Goal: Task Accomplishment & Management: Complete application form

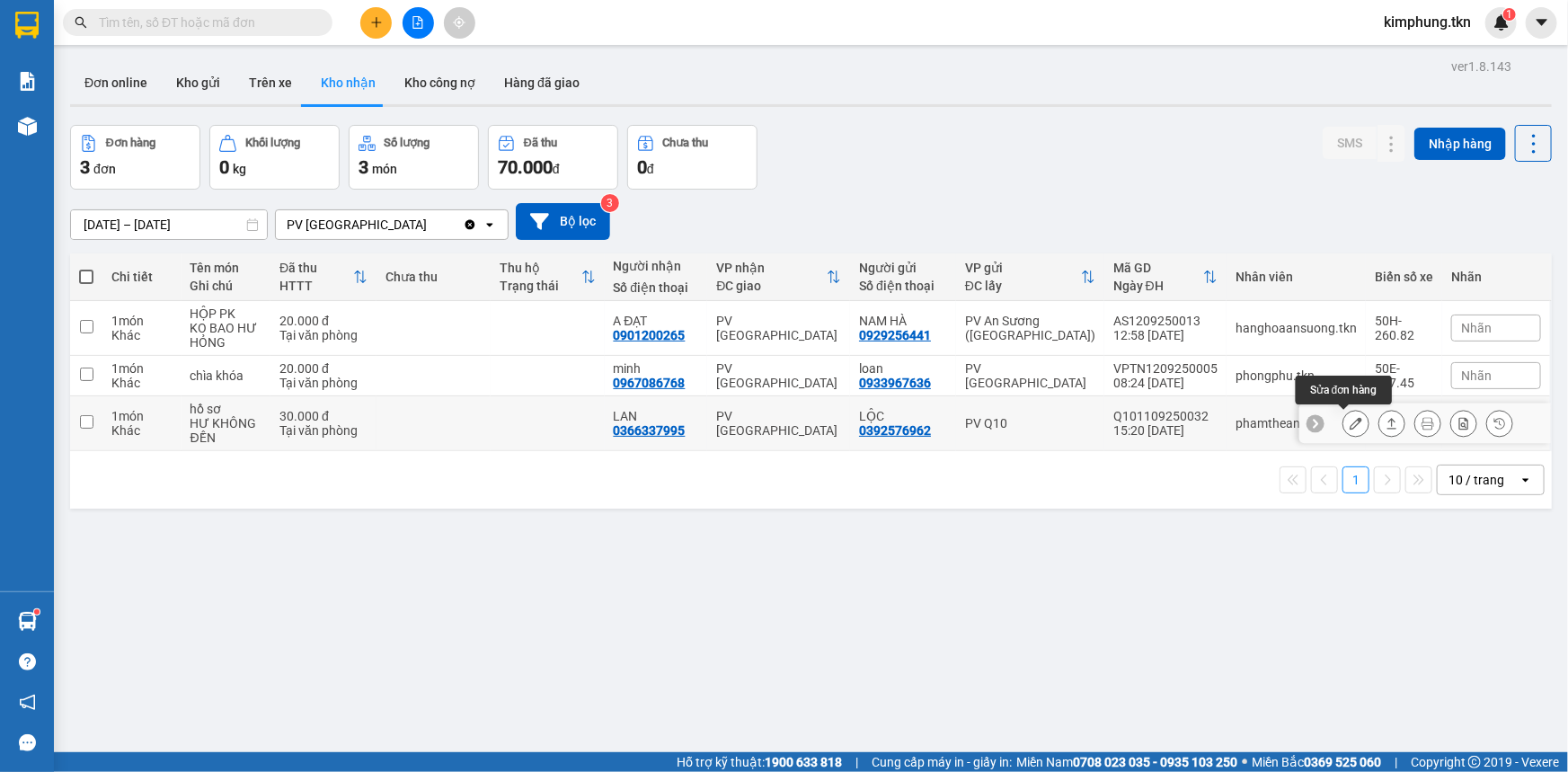
click at [1344, 421] on button at bounding box center [1356, 424] width 25 height 32
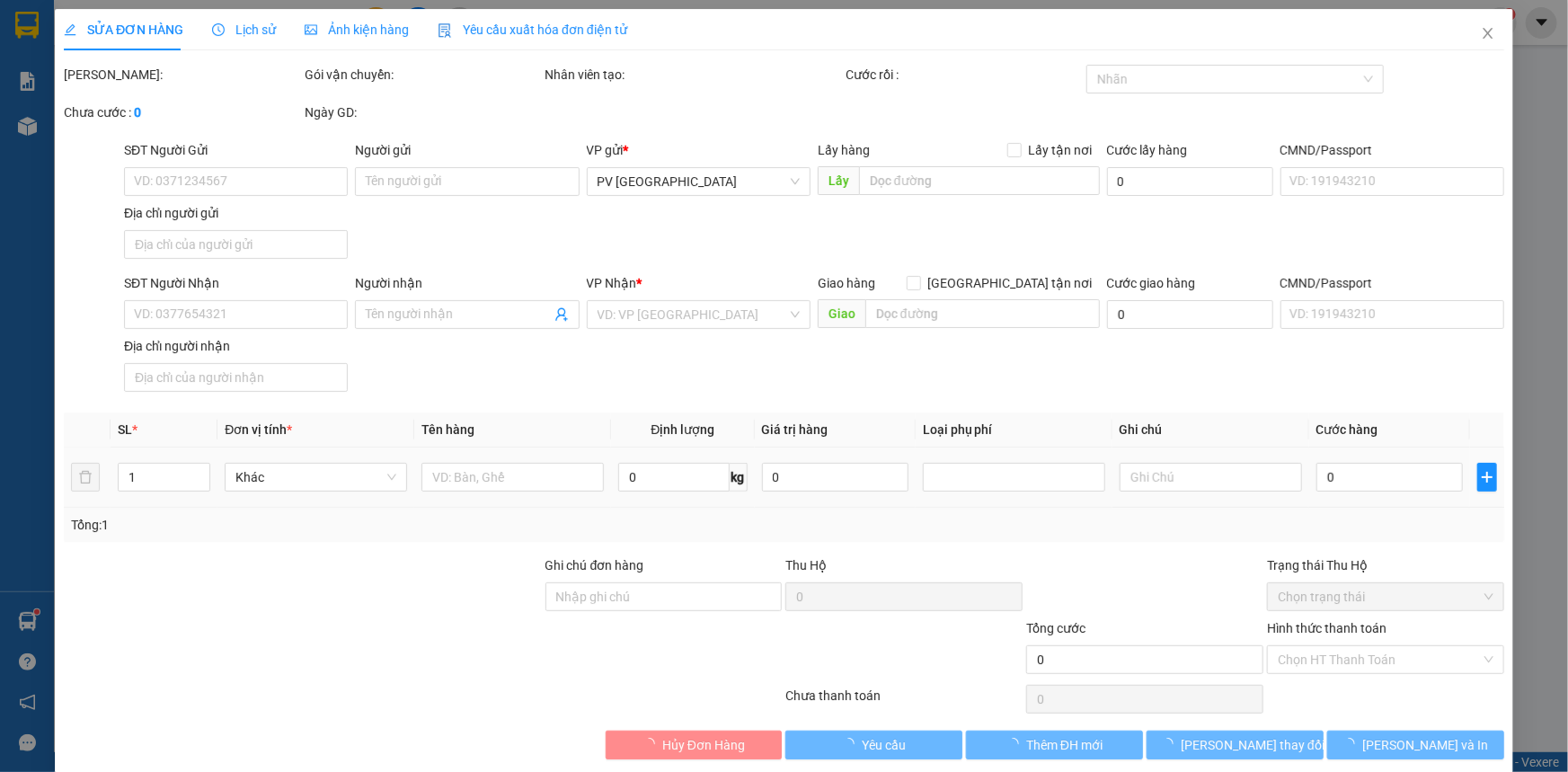
type input "0392576962"
type input "LỘC"
type input "0366337995"
type input "LAN"
type input "30.000"
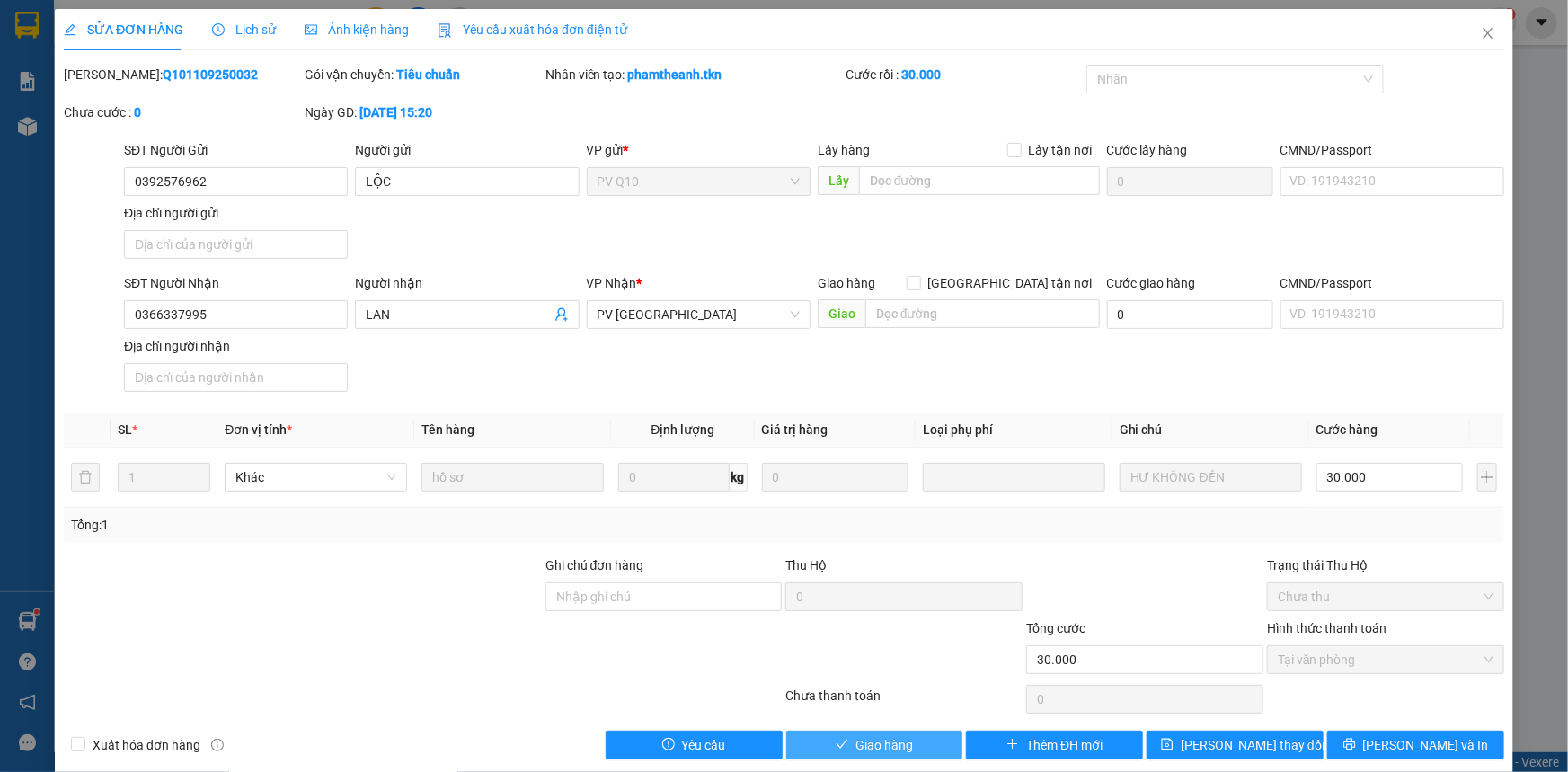
click at [902, 746] on span "Giao hàng" at bounding box center [884, 744] width 57 height 20
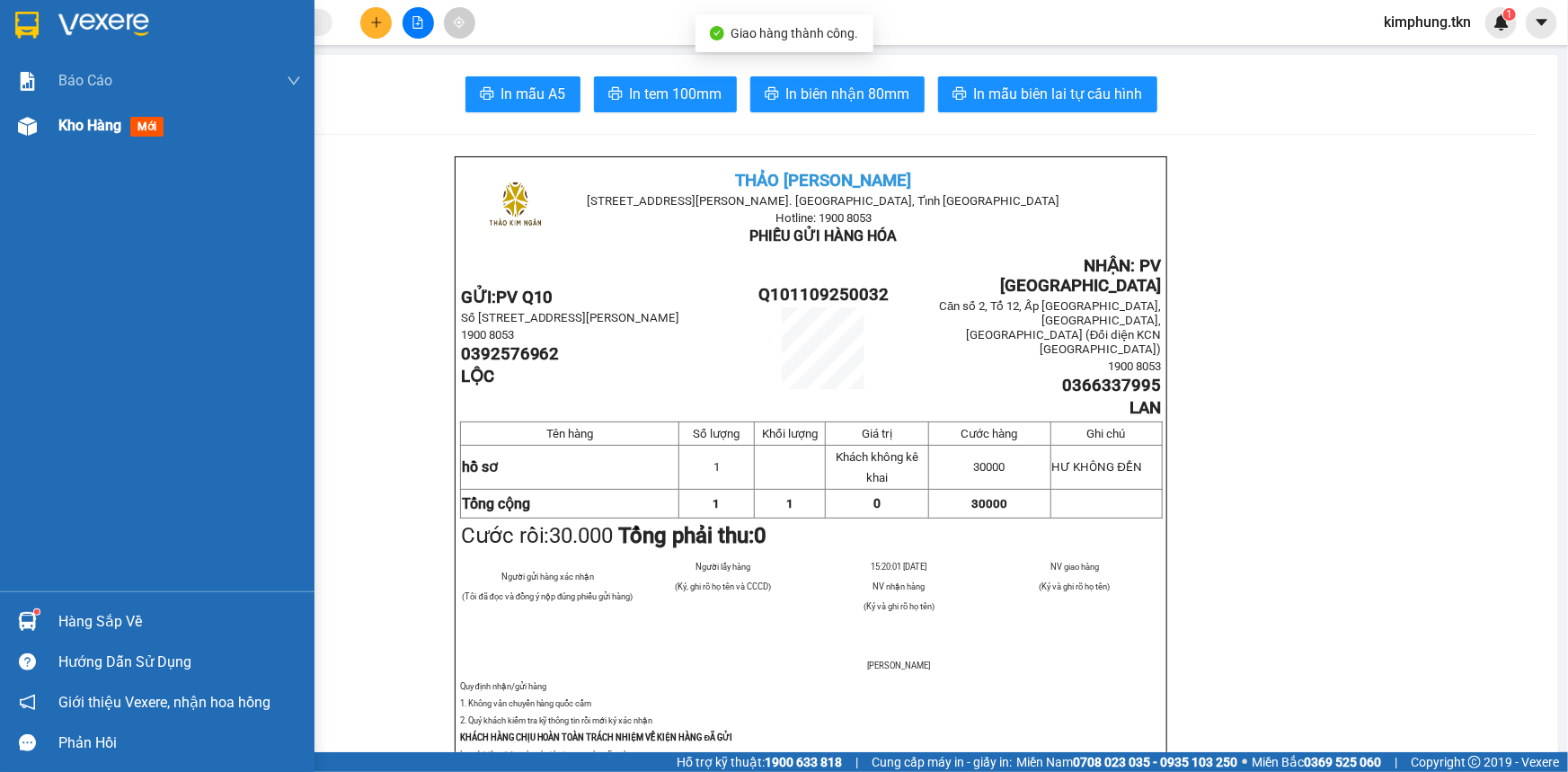
click at [71, 128] on span "Kho hàng" at bounding box center [89, 125] width 63 height 17
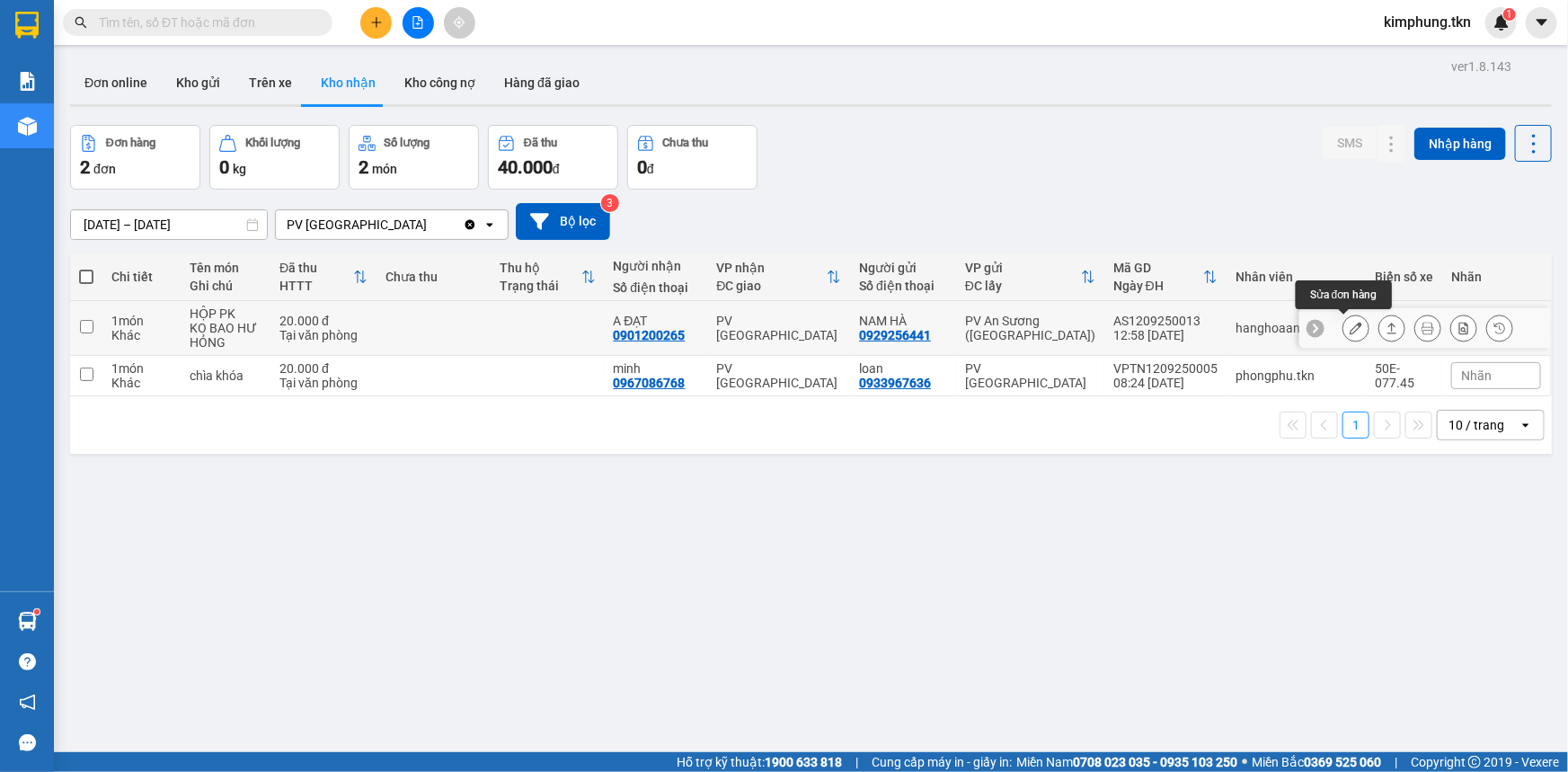
click at [1349, 329] on icon at bounding box center [1355, 327] width 12 height 12
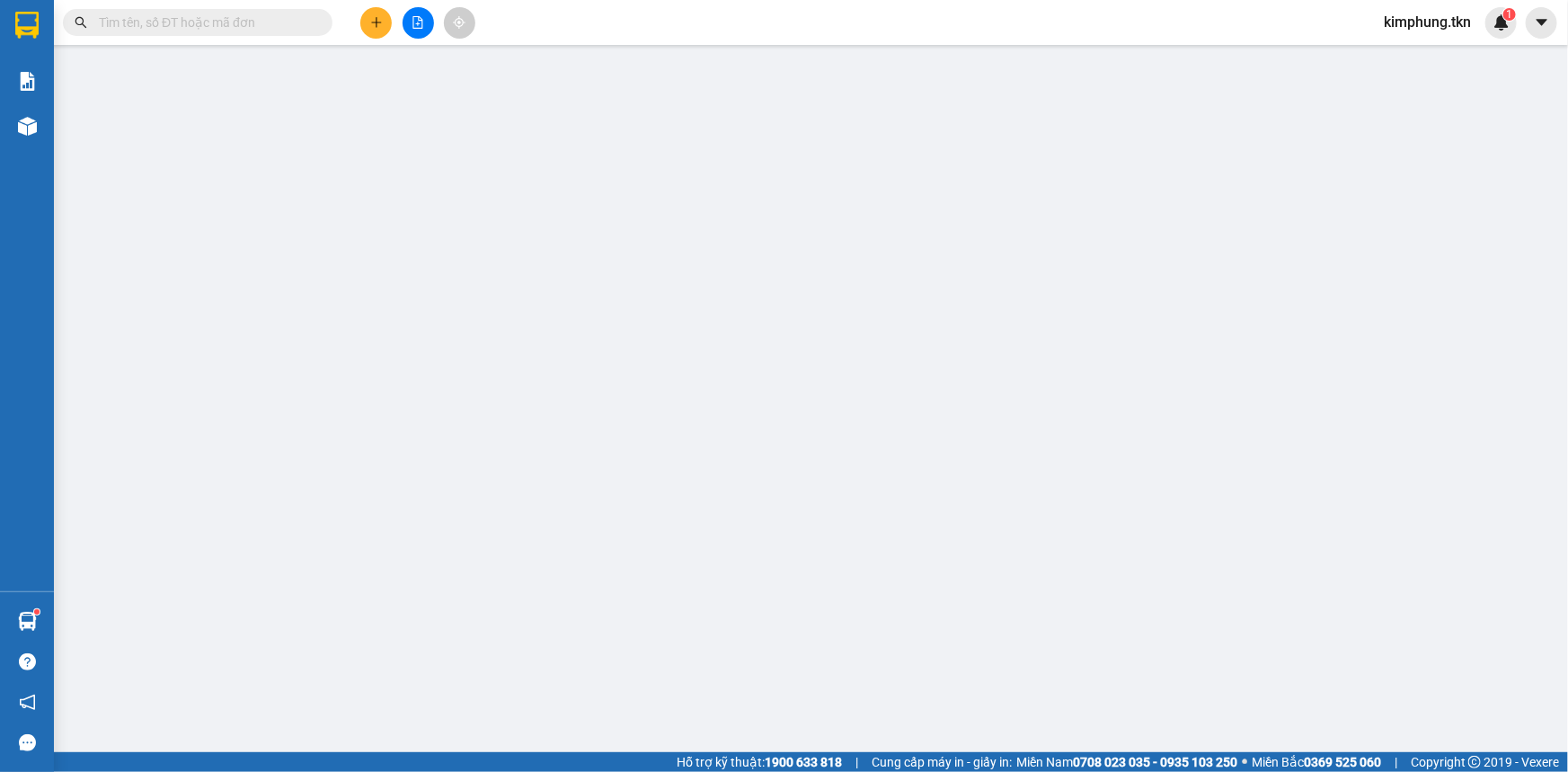
type input "0929256441"
type input "NAM HÀ"
type input "0901200265"
type input "A ĐẠT"
type input "20.000"
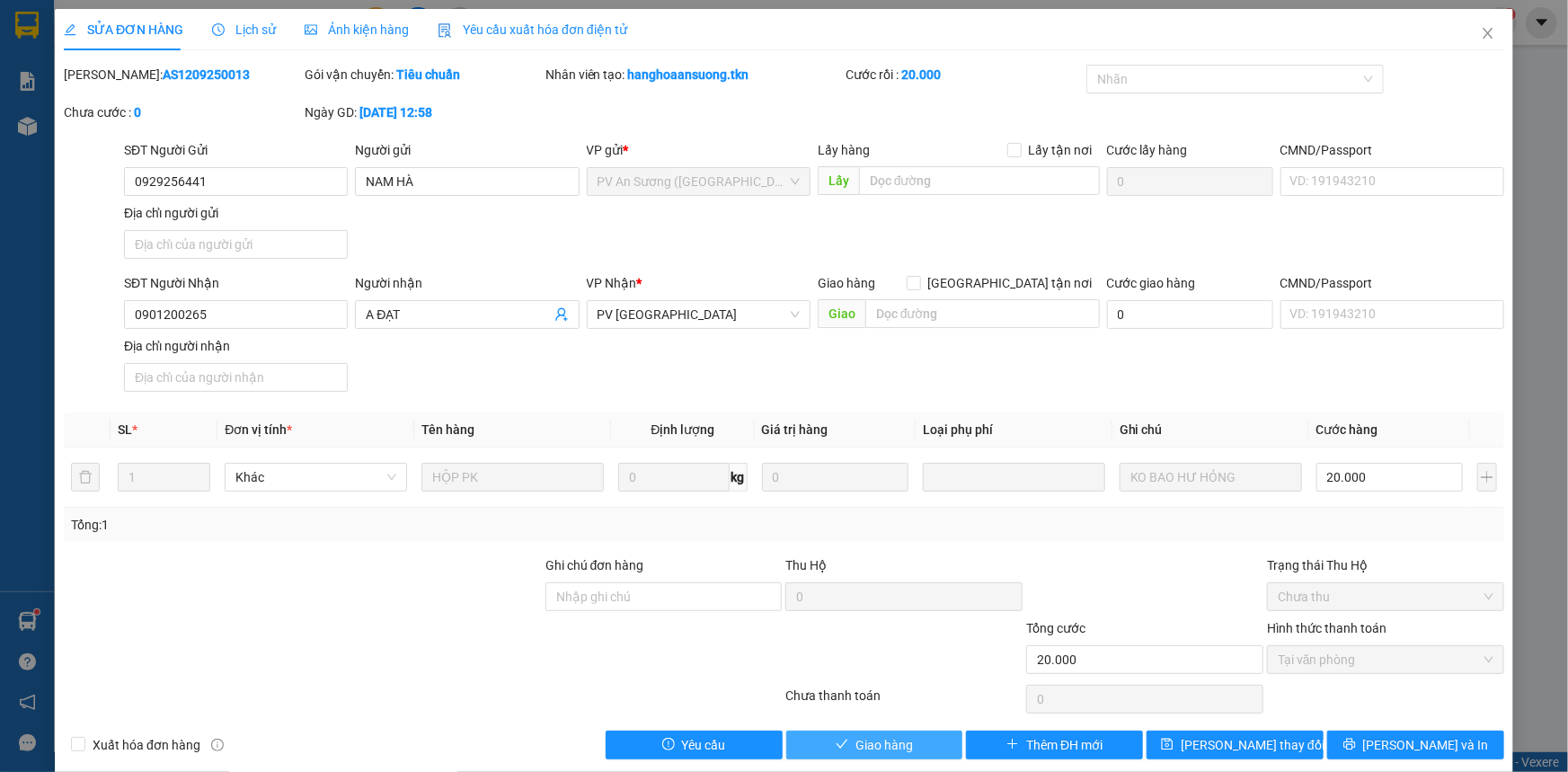
click at [889, 738] on span "Giao hàng" at bounding box center [884, 744] width 57 height 20
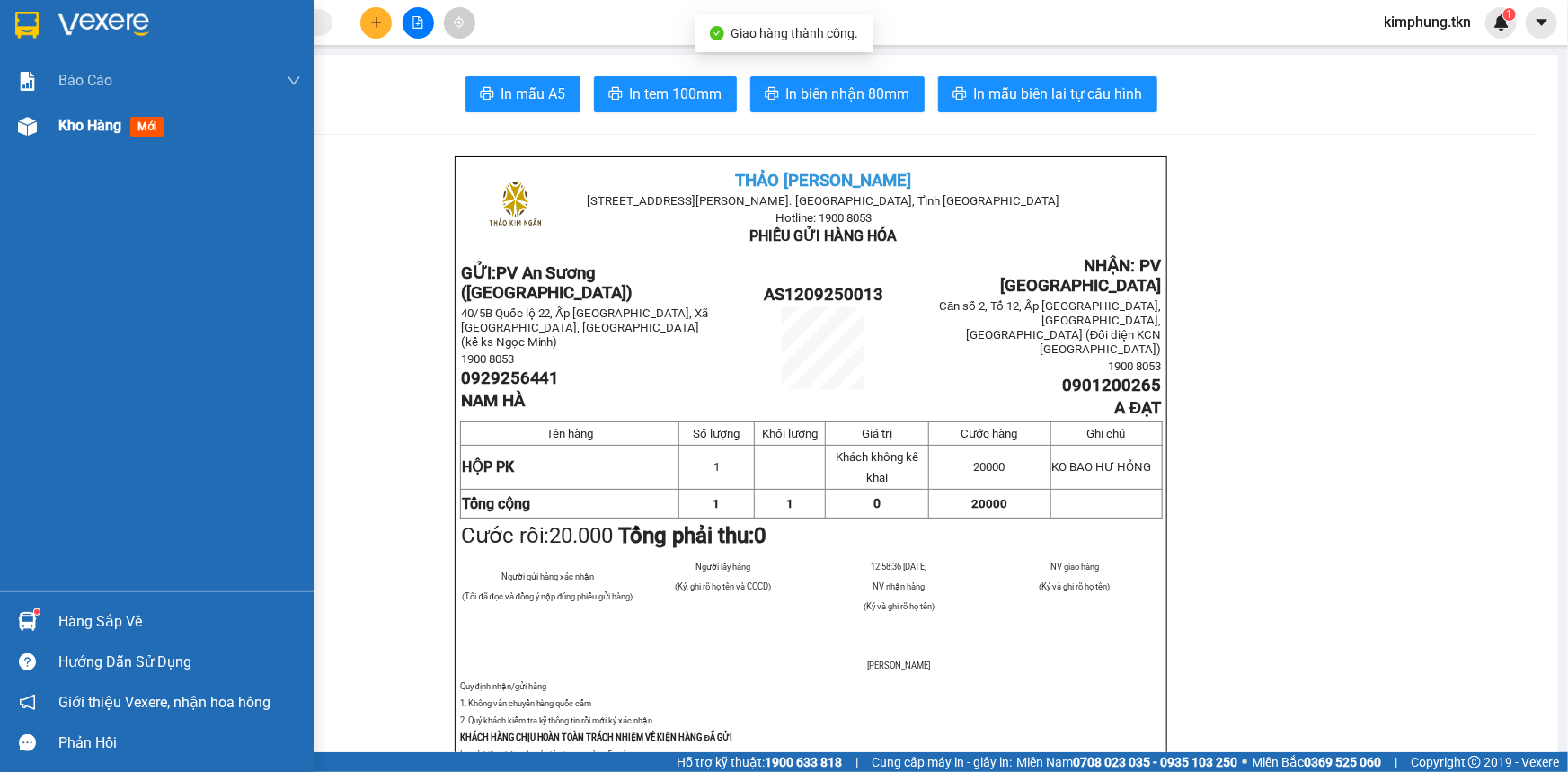
click at [74, 129] on span "Kho hàng" at bounding box center [89, 125] width 63 height 17
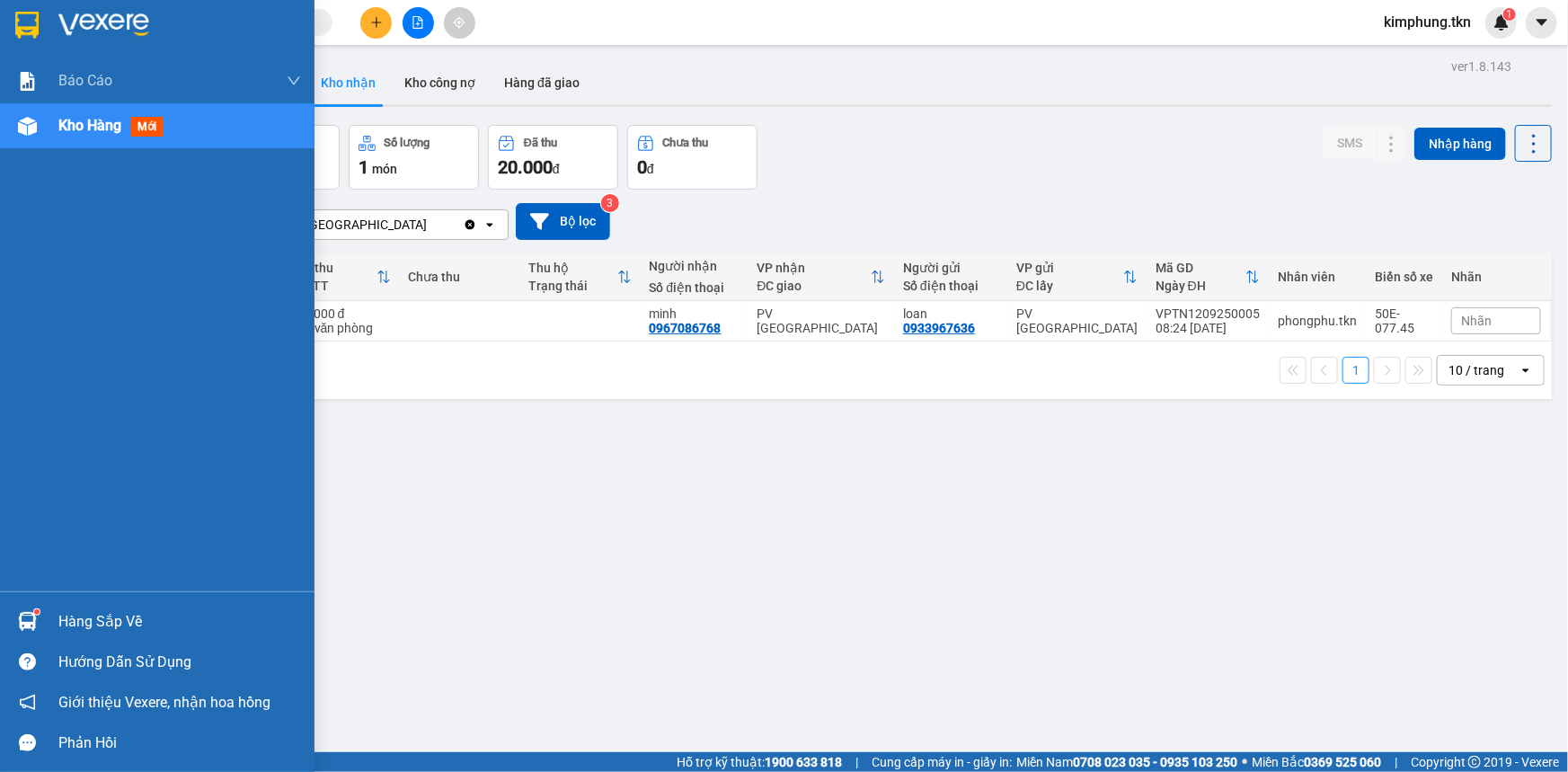
click at [72, 625] on div "Hàng sắp về" at bounding box center [179, 621] width 243 height 27
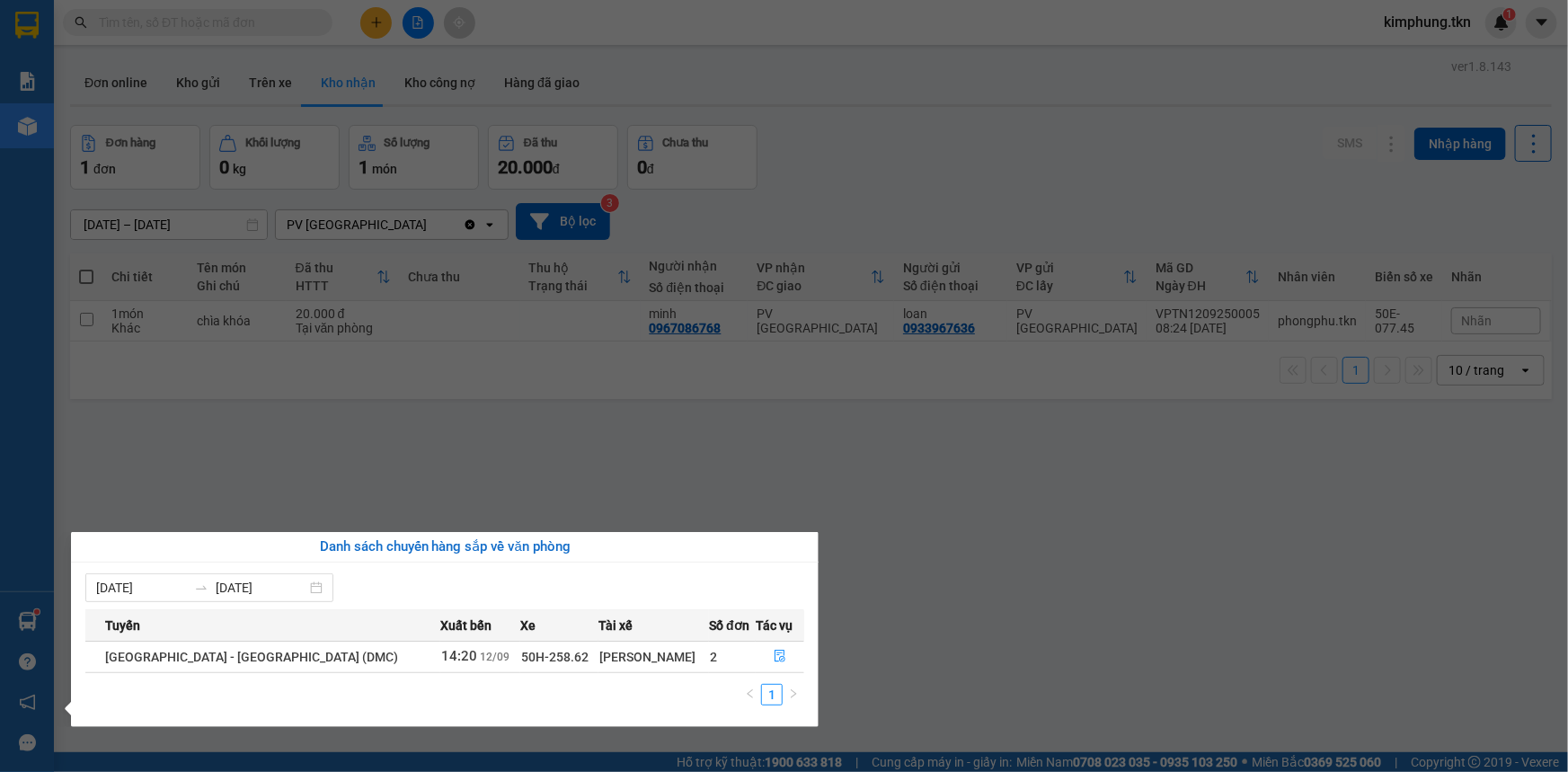
click at [979, 621] on section "Kết quả tìm kiếm ( 2223 ) Bộ lọc Mã ĐH Trạng thái Món hàng Thu hộ Tổng cước Chư…" at bounding box center [784, 386] width 1568 height 772
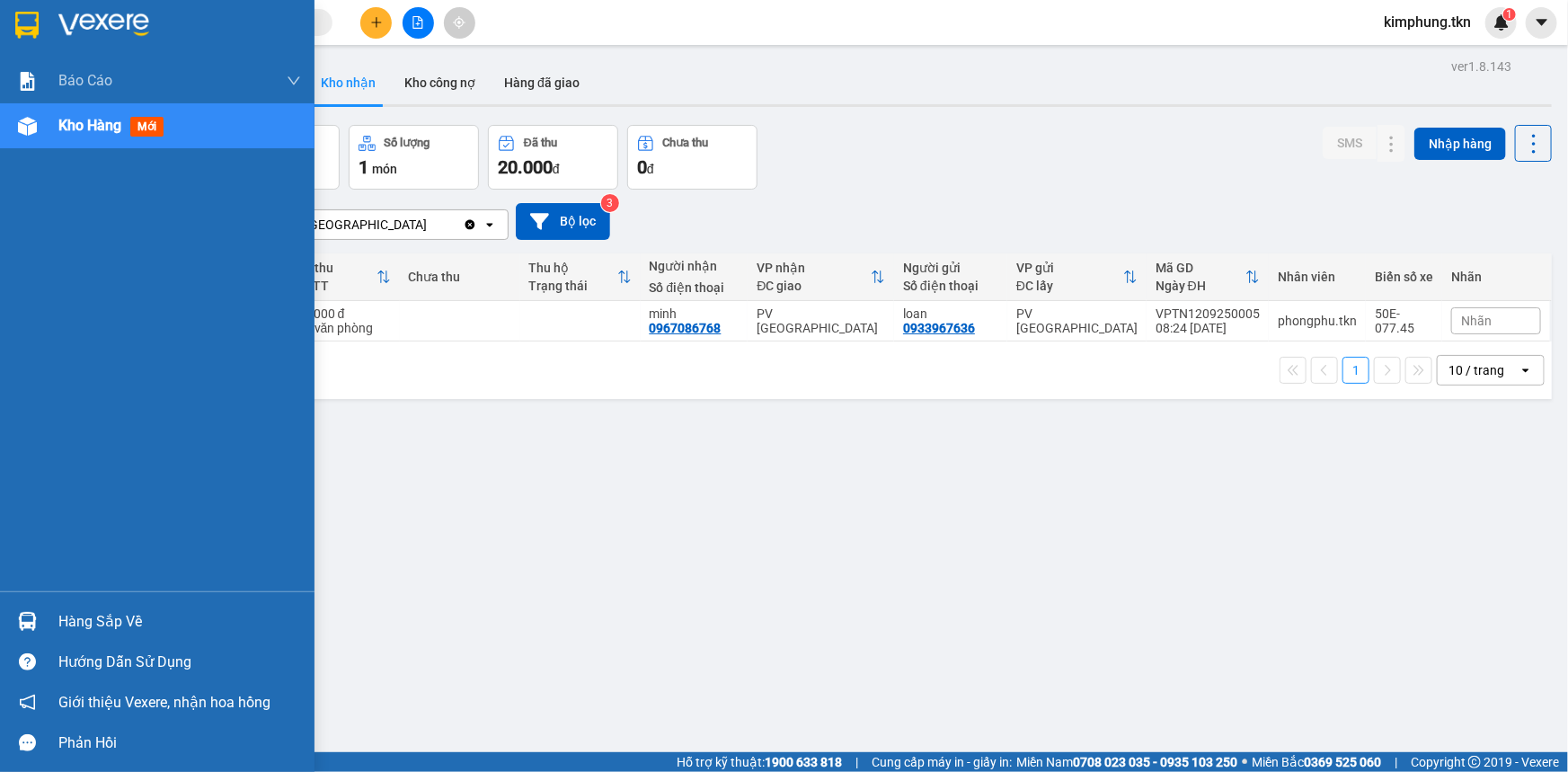
click at [126, 612] on div "Hàng sắp về" at bounding box center [179, 621] width 243 height 27
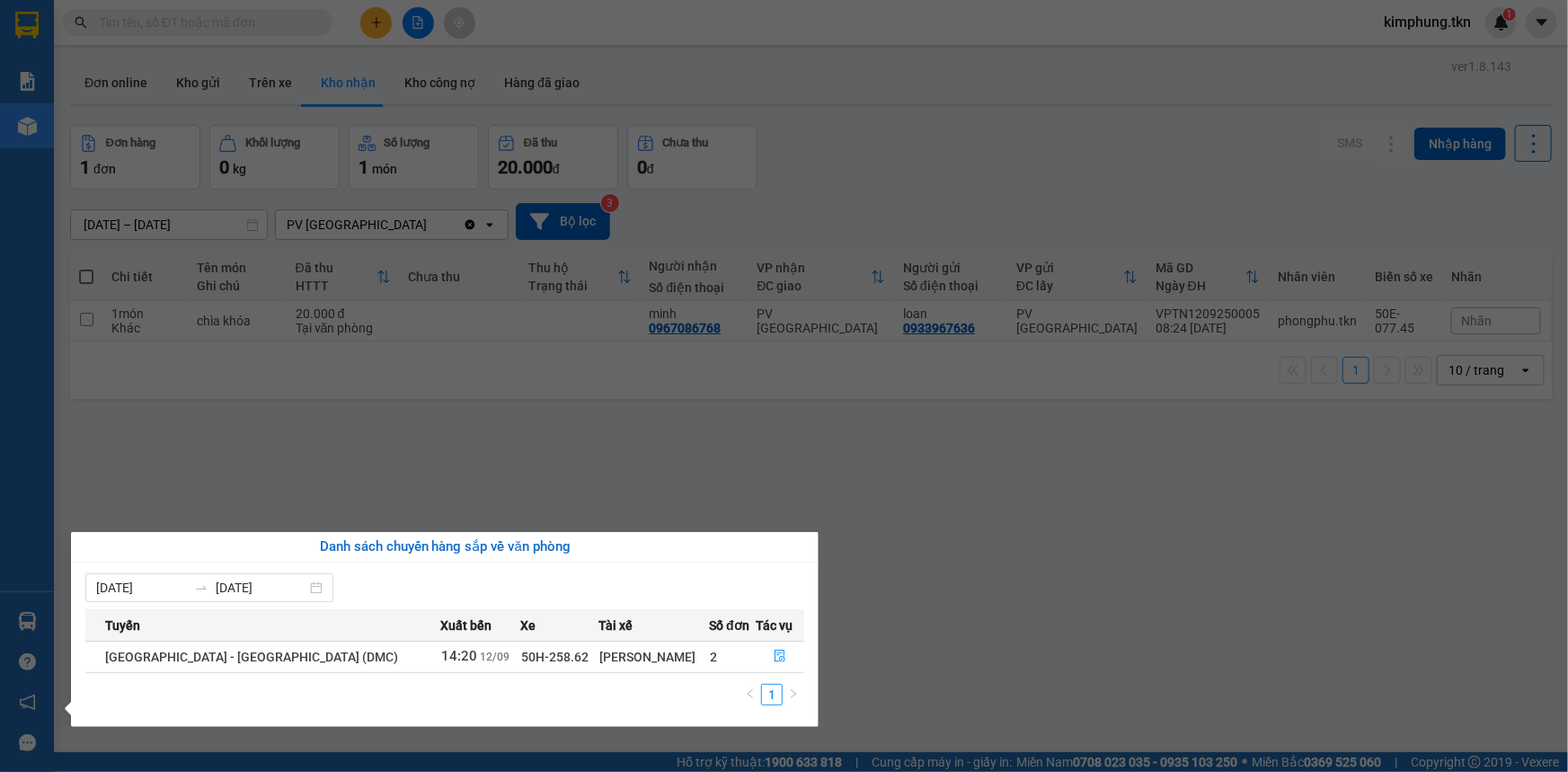
click at [956, 607] on section "Kết quả tìm kiếm ( 2223 ) Bộ lọc Mã ĐH Trạng thái Món hàng Thu hộ Tổng cước Chư…" at bounding box center [784, 386] width 1568 height 772
